Goal: Information Seeking & Learning: Find specific page/section

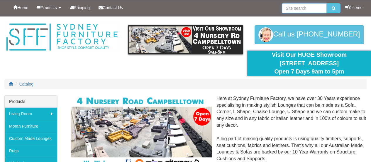
click at [295, 9] on input "search" at bounding box center [304, 8] width 45 height 10
type input "[PERSON_NAME] [PERSON_NAME] lounge"
click at [327, 3] on button "submit" at bounding box center [334, 8] width 14 height 10
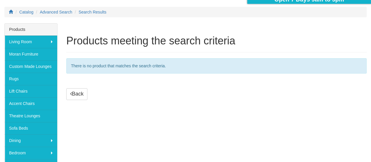
scroll to position [88, 0]
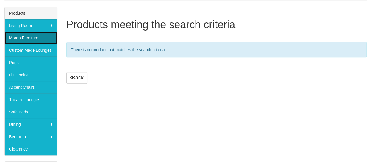
click at [30, 35] on link "Moran Furniture" at bounding box center [31, 38] width 53 height 12
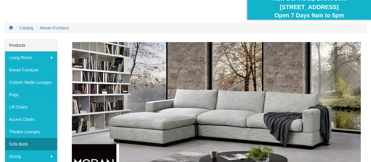
scroll to position [48, 0]
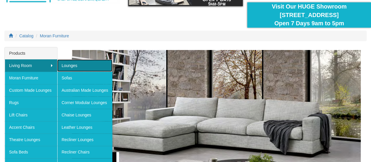
click at [65, 64] on link "Lounges" at bounding box center [84, 65] width 55 height 12
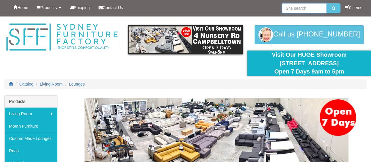
click at [317, 7] on input "search" at bounding box center [304, 8] width 45 height 10
type input "[PERSON_NAME] lounge"
click at [327, 3] on button "submit" at bounding box center [334, 8] width 14 height 10
